Goal: Book appointment/travel/reservation

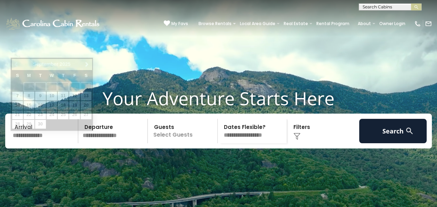
click at [55, 143] on input "text" at bounding box center [44, 131] width 68 height 24
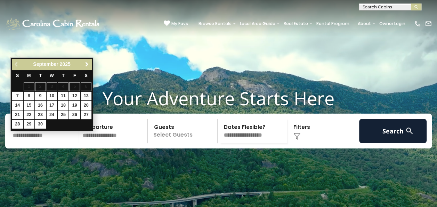
click at [88, 65] on span "Next" at bounding box center [87, 65] width 6 height 6
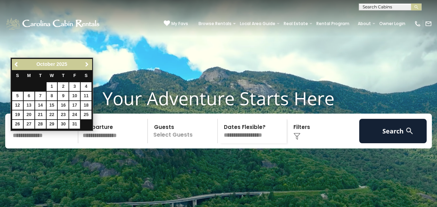
click at [88, 65] on span "Next" at bounding box center [87, 65] width 6 height 6
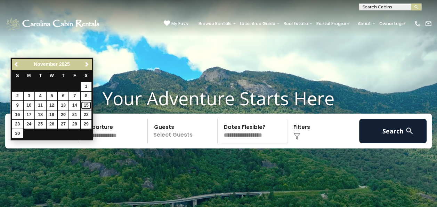
click at [87, 106] on link "15" at bounding box center [86, 105] width 11 height 9
type input "********"
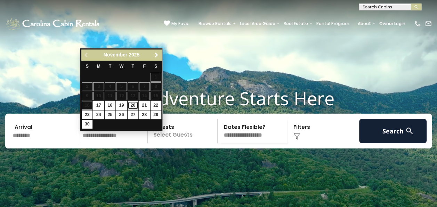
click at [133, 105] on link "20" at bounding box center [133, 105] width 11 height 9
type input "********"
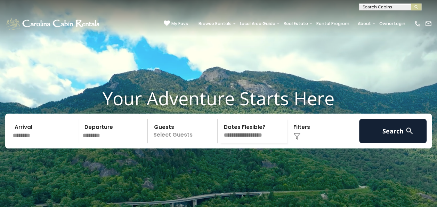
click at [184, 143] on p "Select Guests" at bounding box center [183, 131] width 67 height 24
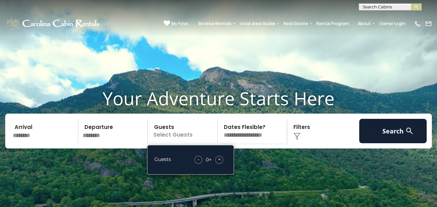
click at [219, 162] on span "+" at bounding box center [219, 158] width 3 height 7
click at [298, 139] on img at bounding box center [297, 135] width 7 height 7
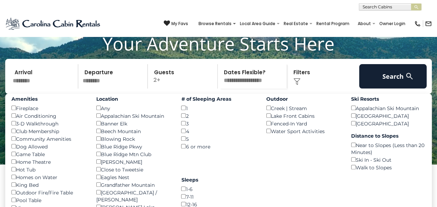
scroll to position [53, 0]
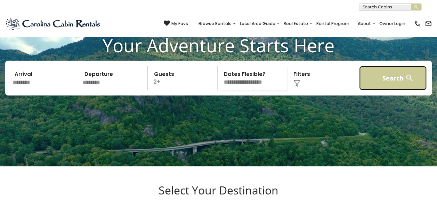
click at [397, 90] on button "Search" at bounding box center [393, 78] width 68 height 24
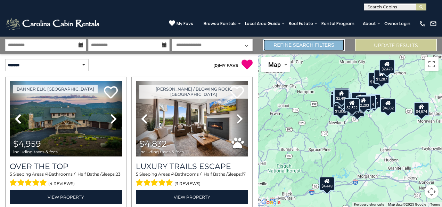
click at [300, 46] on link "Refine Search Filters" at bounding box center [304, 45] width 82 height 12
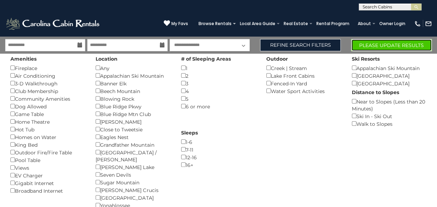
click at [369, 47] on button "Please Update Results" at bounding box center [391, 45] width 81 height 12
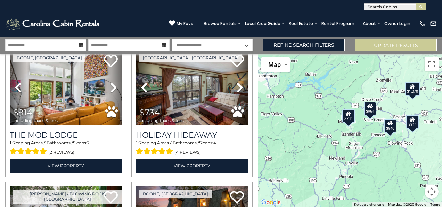
scroll to position [31, 0]
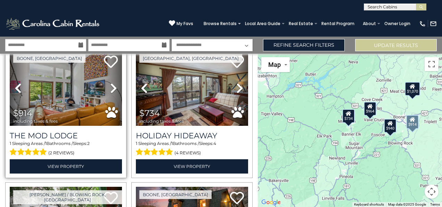
click at [112, 84] on icon at bounding box center [113, 87] width 7 height 11
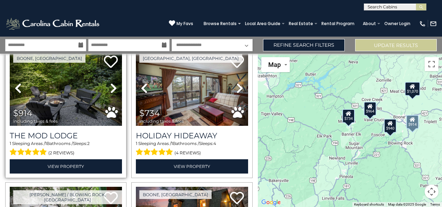
click at [112, 84] on icon at bounding box center [113, 87] width 7 height 11
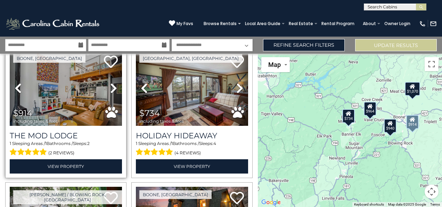
click at [112, 84] on icon at bounding box center [113, 87] width 7 height 11
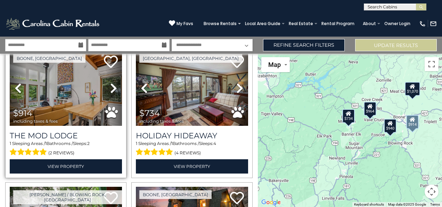
click at [112, 84] on icon at bounding box center [113, 87] width 7 height 11
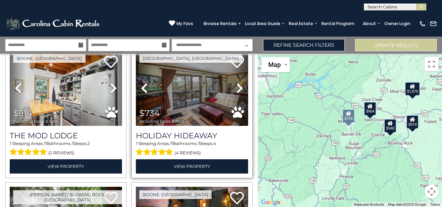
click at [236, 86] on icon at bounding box center [239, 87] width 7 height 11
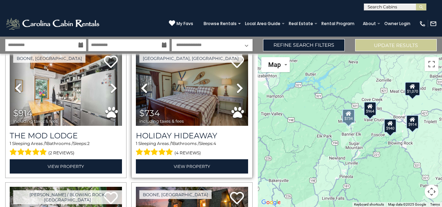
click at [236, 86] on icon at bounding box center [239, 87] width 7 height 11
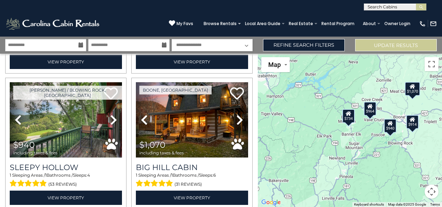
scroll to position [140, 0]
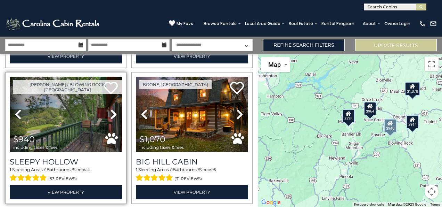
click at [111, 113] on icon at bounding box center [113, 113] width 7 height 11
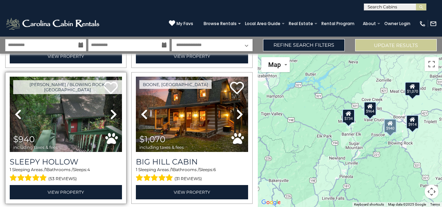
click at [111, 113] on icon at bounding box center [113, 113] width 7 height 11
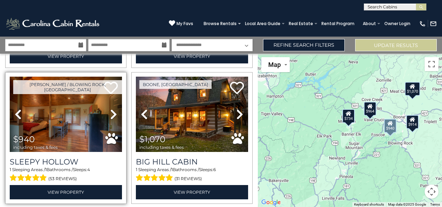
click at [111, 113] on icon at bounding box center [113, 113] width 7 height 11
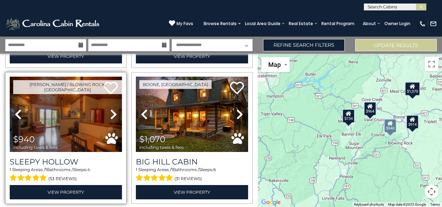
click at [111, 113] on icon at bounding box center [113, 113] width 7 height 11
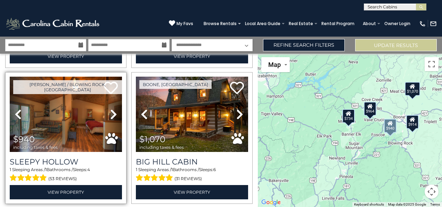
click at [111, 113] on icon at bounding box center [113, 113] width 7 height 11
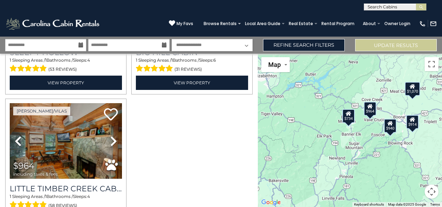
scroll to position [0, 0]
